Goal: Task Accomplishment & Management: Complete application form

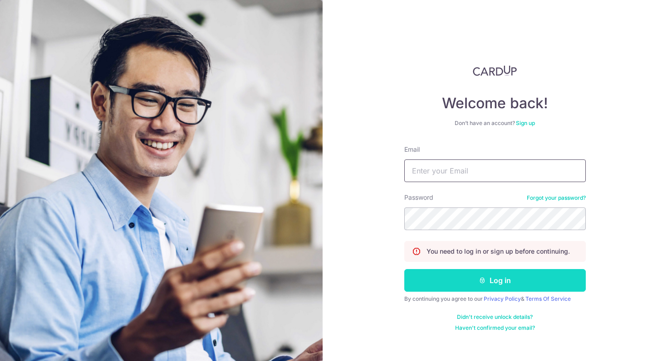
type input "[EMAIL_ADDRESS][DOMAIN_NAME]"
click at [507, 282] on button "Log in" at bounding box center [494, 280] width 181 height 23
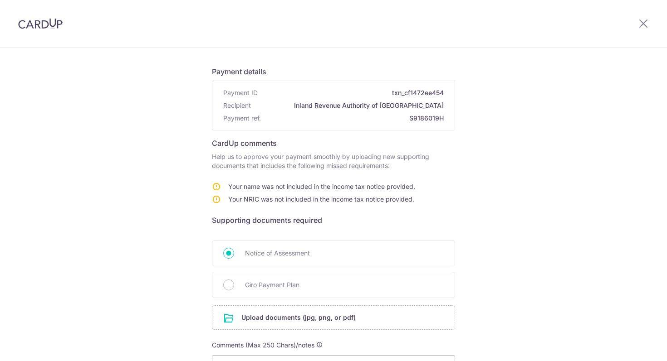
scroll to position [92, 0]
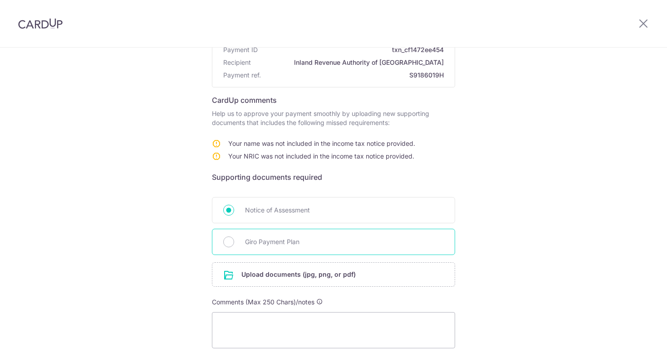
click at [327, 241] on span "Giro Payment Plan" at bounding box center [344, 242] width 199 height 11
click at [234, 241] on input "Giro Payment Plan" at bounding box center [228, 242] width 11 height 11
radio input "true"
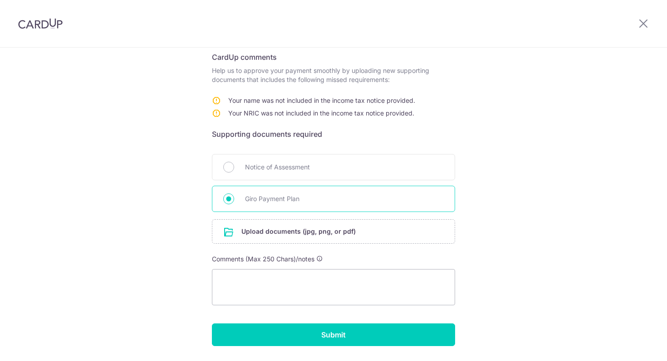
scroll to position [134, 0]
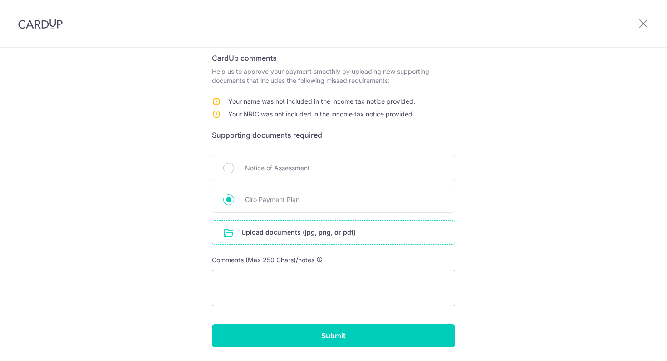
click at [312, 236] on input "file" at bounding box center [333, 233] width 242 height 24
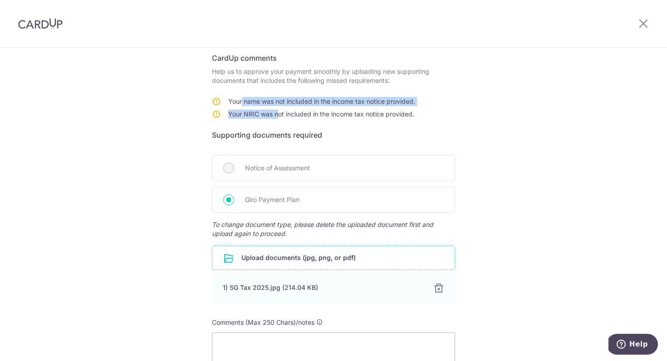
drag, startPoint x: 240, startPoint y: 102, endPoint x: 276, endPoint y: 116, distance: 38.5
click at [276, 116] on tbody "Your name was not included in the income tax notice provided. Your NRIC was not…" at bounding box center [313, 109] width 203 height 25
copy tbody "r name was not included in the income tax notice provided. Your NRIC was"
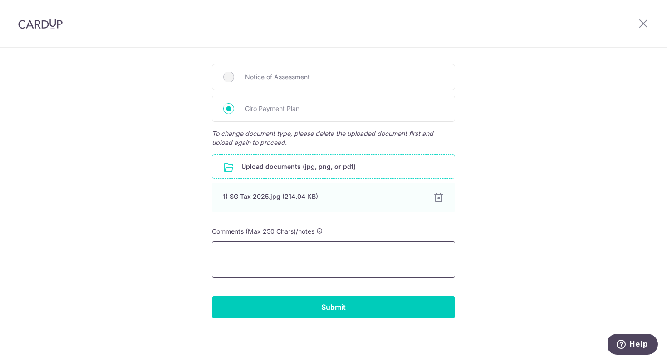
click at [268, 256] on textarea at bounding box center [333, 260] width 243 height 36
paste textarea "r name was not included in the income tax notice provided. Your NRIC was"
drag, startPoint x: 223, startPoint y: 252, endPoint x: 199, endPoint y: 250, distance: 24.1
click at [199, 250] on div "Help us verify your payment Payment details Payment ID txn_cf1472ee454 Recipien…" at bounding box center [333, 92] width 667 height 539
drag, startPoint x: 290, startPoint y: 253, endPoint x: 298, endPoint y: 253, distance: 7.7
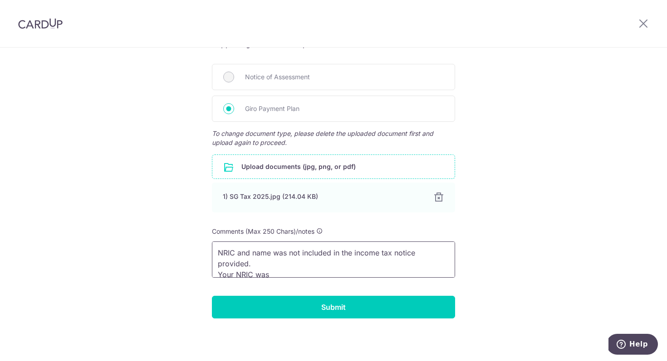
click at [298, 253] on textarea "NRIC and name was not included in the income tax notice provided. Your NRIC was" at bounding box center [333, 260] width 243 height 36
click at [300, 253] on textarea "NRIC and name was not included in the income tax notice provided. Your NRIC was" at bounding box center [333, 260] width 243 height 36
drag, startPoint x: 326, startPoint y: 254, endPoint x: 361, endPoint y: 276, distance: 41.1
click at [361, 276] on textarea "NRIC and name included in the income tax notice provided. Your NRIC was" at bounding box center [333, 260] width 243 height 36
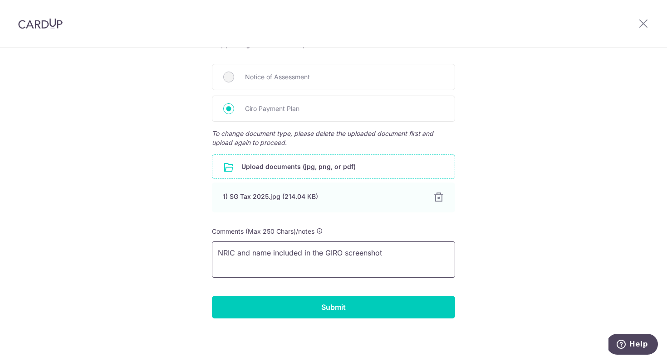
click at [349, 255] on textarea "NRIC and name included in the GIRO screenshot" at bounding box center [333, 260] width 243 height 36
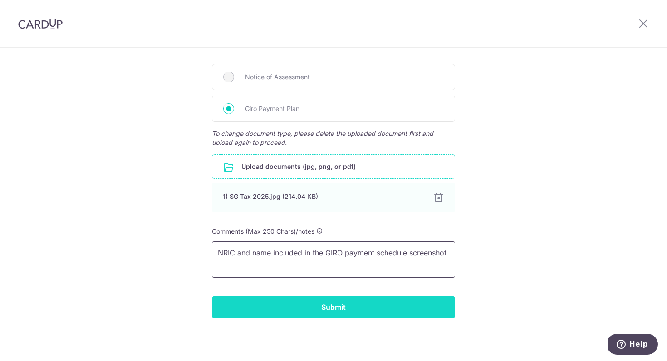
type textarea "NRIC and name included in the GIRO payment schedule screenshot"
click at [351, 309] on input "Submit" at bounding box center [333, 307] width 243 height 23
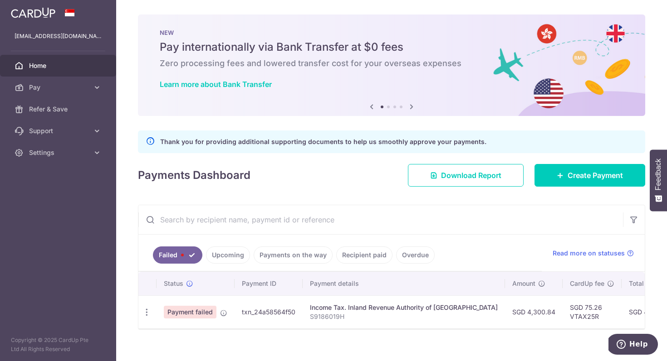
scroll to position [11, 0]
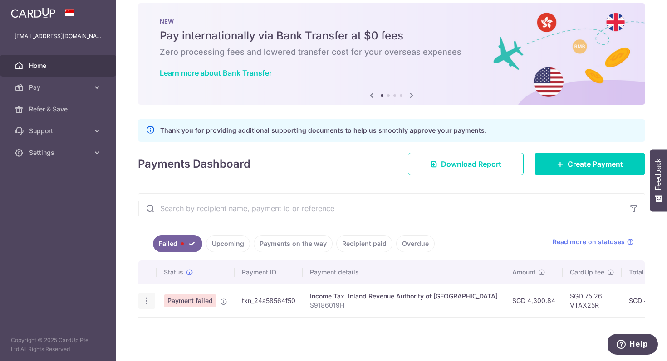
click at [147, 302] on icon "button" at bounding box center [147, 302] width 10 height 10
click at [161, 318] on ul at bounding box center [185, 315] width 95 height 8
click at [161, 318] on div "Failed Upcoming Payments on the way Recipient paid Overdue Read more on statuse…" at bounding box center [391, 256] width 507 height 125
click at [178, 248] on link "Failed" at bounding box center [177, 243] width 49 height 17
click at [93, 88] on icon at bounding box center [97, 87] width 9 height 9
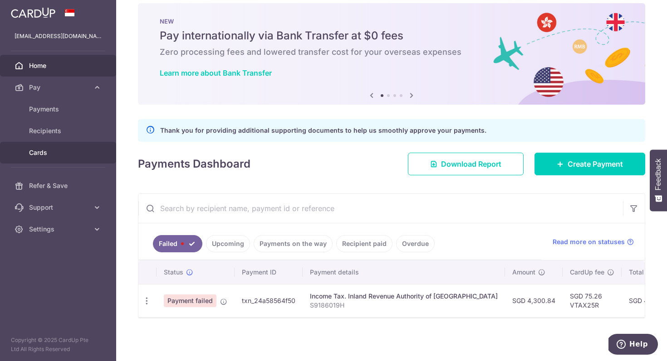
click at [53, 155] on span "Cards" at bounding box center [59, 152] width 60 height 9
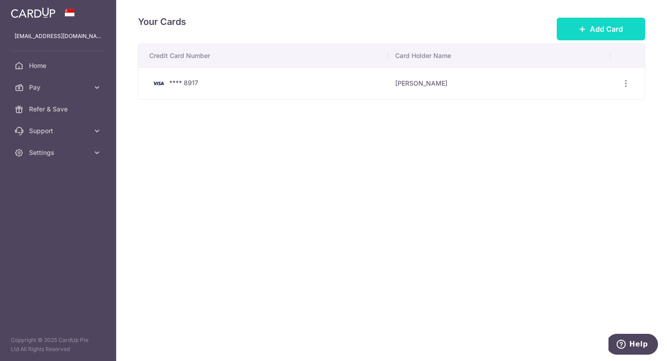
click at [622, 27] on span "Add Card" at bounding box center [606, 29] width 33 height 11
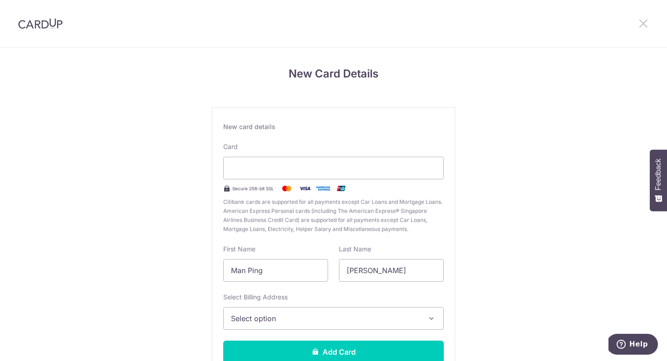
click at [642, 24] on icon at bounding box center [643, 23] width 11 height 11
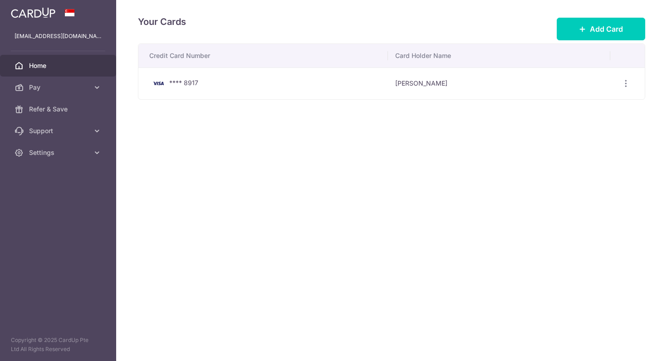
click at [51, 71] on link "Home" at bounding box center [58, 66] width 116 height 22
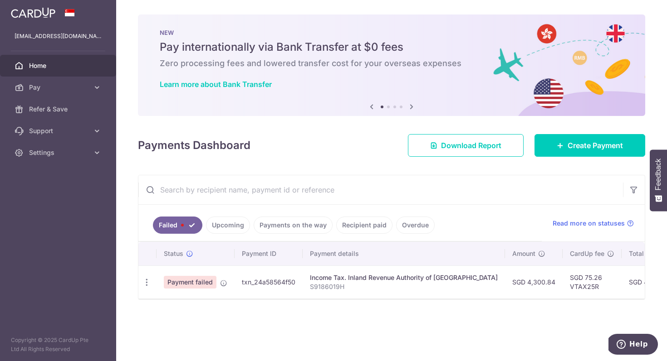
drag, startPoint x: 296, startPoint y: 283, endPoint x: 243, endPoint y: 283, distance: 53.1
click at [243, 283] on td "txn_24a58564f50" at bounding box center [268, 282] width 68 height 33
copy td "xn_24a58564f50"
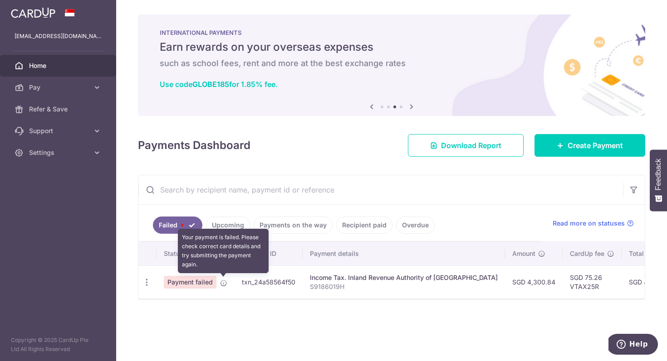
click at [222, 283] on icon at bounding box center [223, 283] width 7 height 7
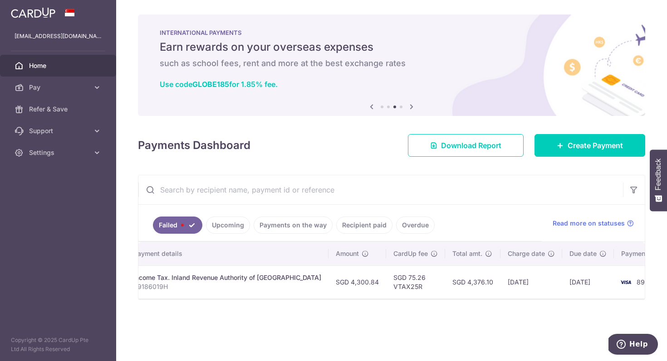
scroll to position [0, 166]
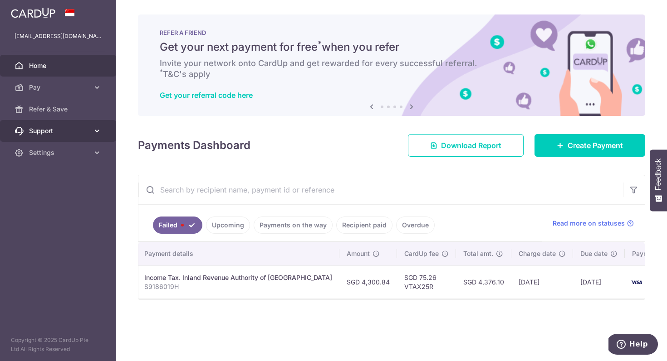
click at [72, 134] on span "Support" at bounding box center [59, 131] width 60 height 9
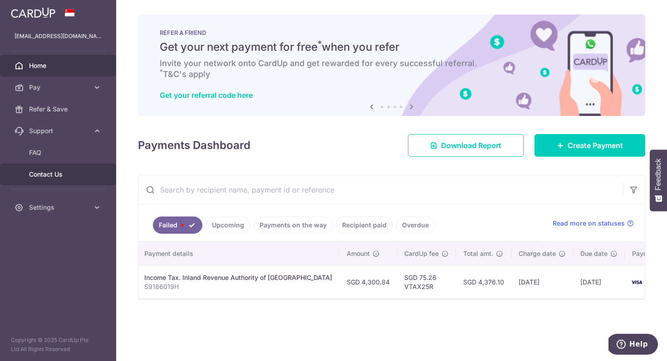
click at [57, 175] on span "Contact Us" at bounding box center [59, 174] width 60 height 9
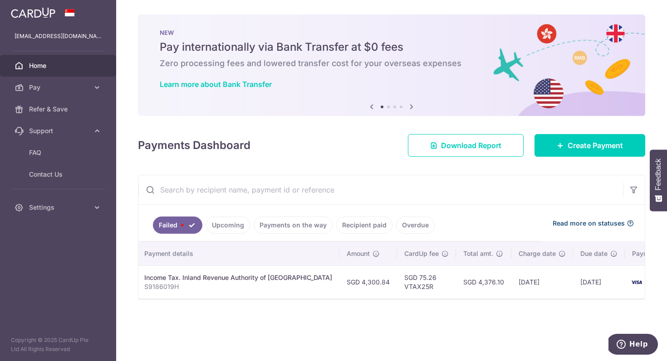
click at [622, 225] on span "Read more on statuses" at bounding box center [588, 223] width 72 height 9
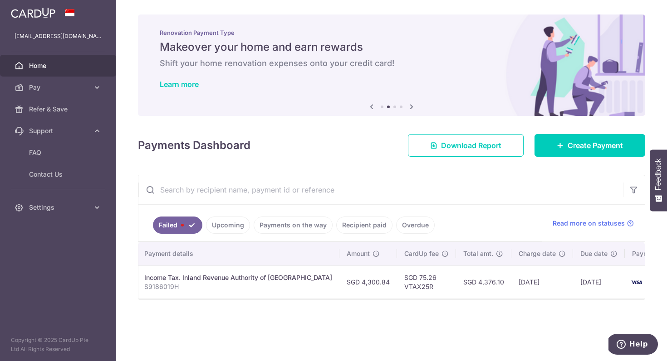
click at [151, 284] on p "S9186019H" at bounding box center [238, 287] width 188 height 9
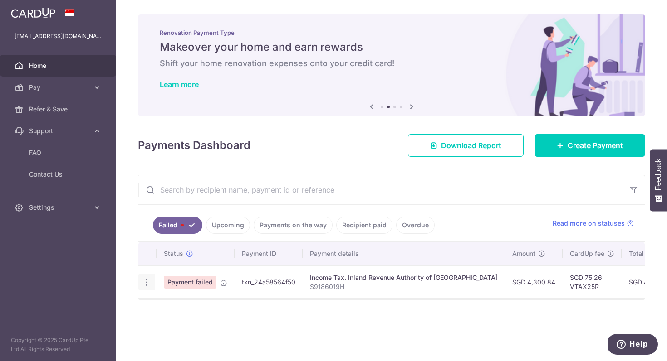
click at [147, 284] on icon "button" at bounding box center [147, 283] width 10 height 10
click at [149, 295] on ul at bounding box center [185, 296] width 95 height 8
click at [149, 295] on td at bounding box center [147, 282] width 18 height 33
click at [148, 285] on icon "button" at bounding box center [147, 283] width 10 height 10
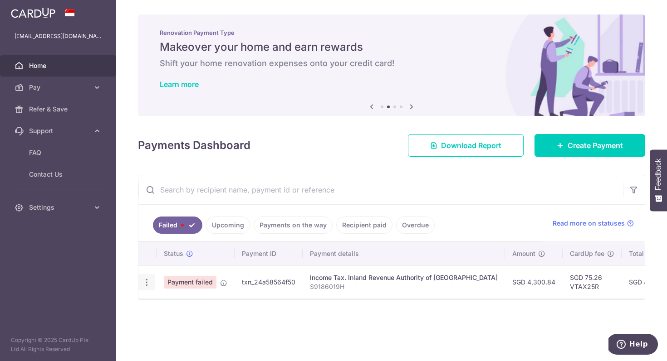
click at [148, 285] on icon "button" at bounding box center [147, 283] width 10 height 10
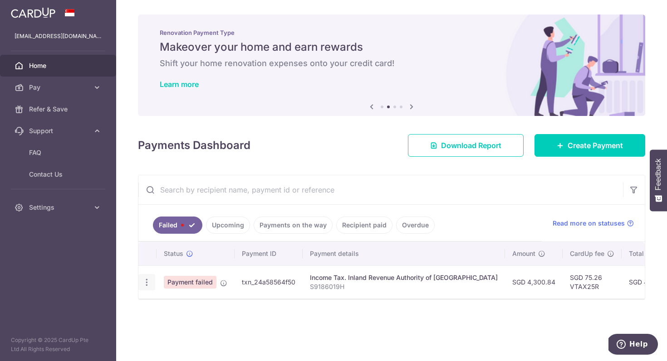
click at [148, 285] on icon "button" at bounding box center [147, 283] width 10 height 10
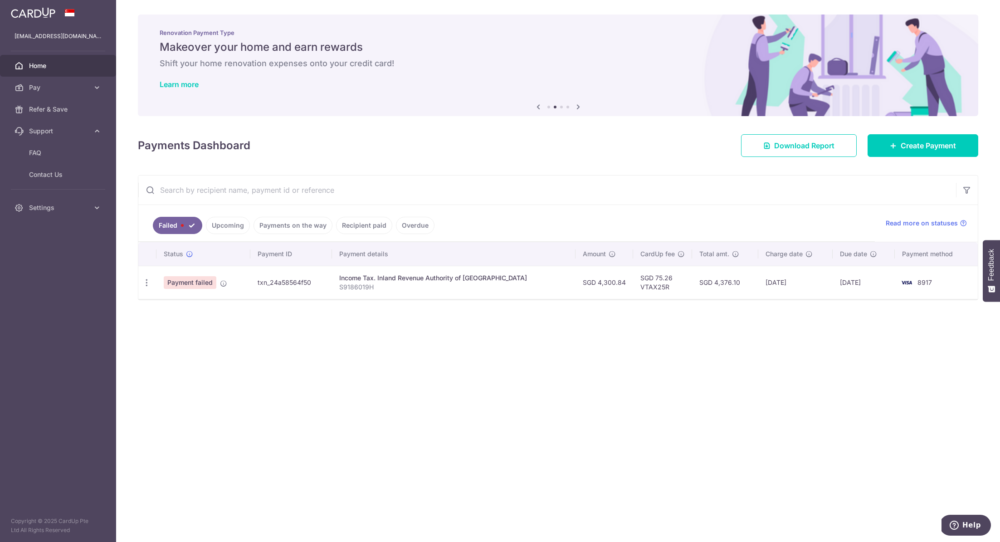
click at [149, 292] on td at bounding box center [147, 282] width 18 height 33
click at [149, 287] on div at bounding box center [146, 282] width 17 height 17
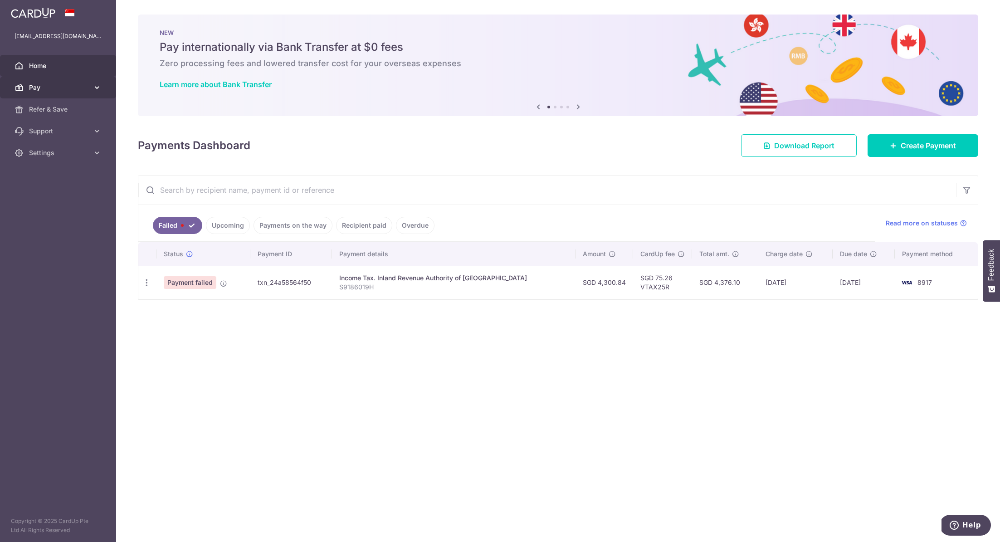
click at [103, 88] on link "Pay" at bounding box center [58, 88] width 116 height 22
click at [229, 234] on ul "Failed Upcoming Payments on the way Recipient paid Overdue" at bounding box center [506, 223] width 736 height 37
click at [229, 225] on link "Upcoming" at bounding box center [228, 225] width 44 height 17
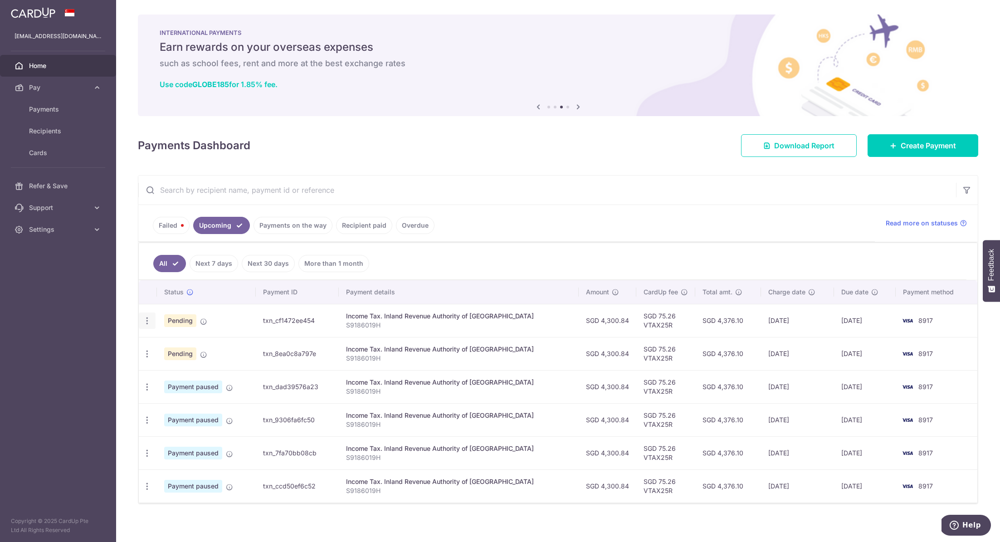
click at [153, 322] on div "Update payment Cancel payment Upload doc" at bounding box center [147, 320] width 17 height 17
click at [151, 323] on div "Update payment Cancel payment Upload doc" at bounding box center [147, 320] width 17 height 17
click at [147, 319] on icon "button" at bounding box center [147, 321] width 10 height 10
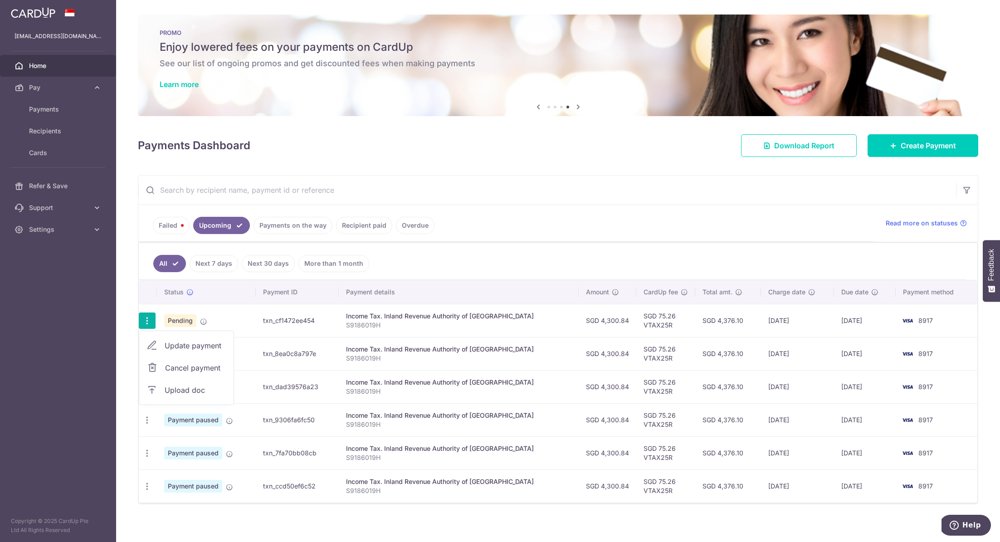
click at [182, 392] on span "Upload doc" at bounding box center [196, 390] width 62 height 11
